Goal: Navigation & Orientation: Find specific page/section

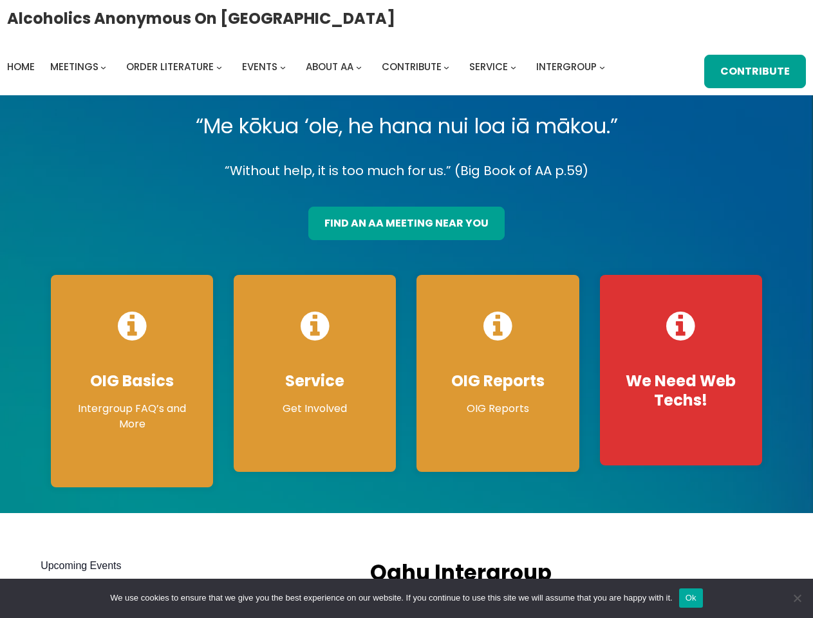
click at [406, 309] on div "OIG Reports OIG Reports Results of monthly OIG Meetings View Reports" at bounding box center [497, 377] width 183 height 244
click at [690, 598] on button "Ok" at bounding box center [691, 597] width 24 height 19
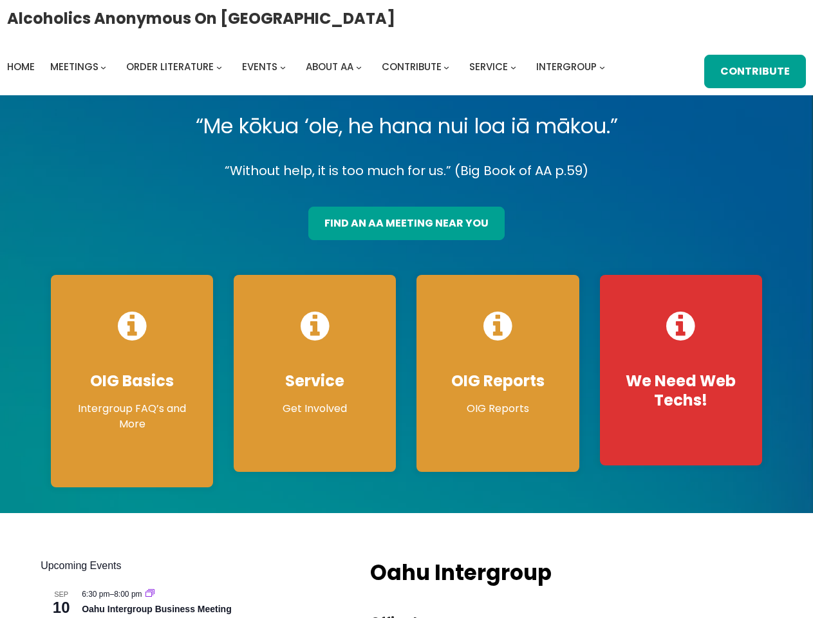
click at [797, 598] on span "Cookie Notice" at bounding box center [796, 597] width 13 height 13
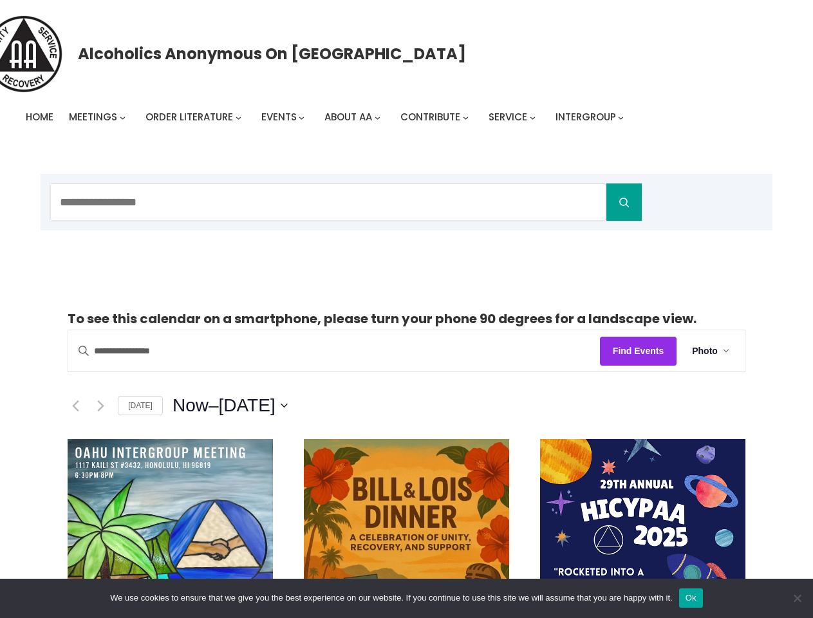
click at [406, 309] on p "To see this calendar on a smartphone, please turn your phone 90 degrees for a l…" at bounding box center [407, 319] width 678 height 22
click at [760, 158] on icon "0 items in cart, total price of $0.00" at bounding box center [760, 158] width 15 height 15
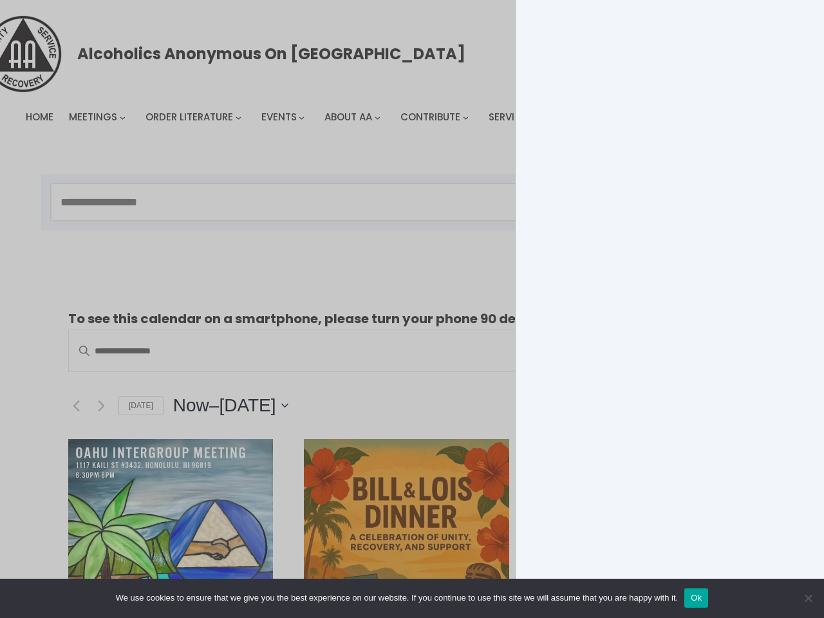
click at [282, 405] on div "Your cart is currently empty!" at bounding box center [412, 309] width 824 height 618
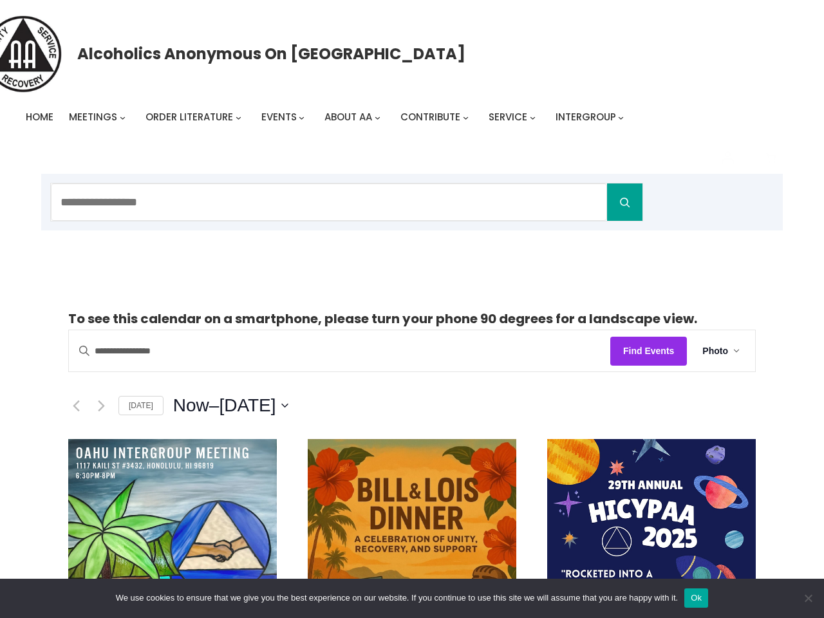
click at [690, 598] on button "Ok" at bounding box center [696, 597] width 24 height 19
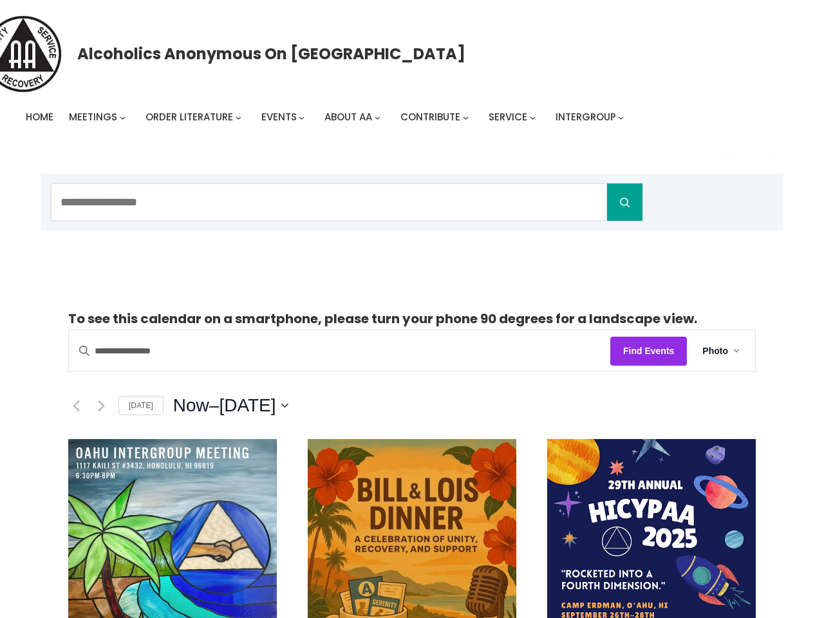
click at [801, 598] on span "Cookie Notice" at bounding box center [807, 597] width 13 height 13
